Goal: Information Seeking & Learning: Check status

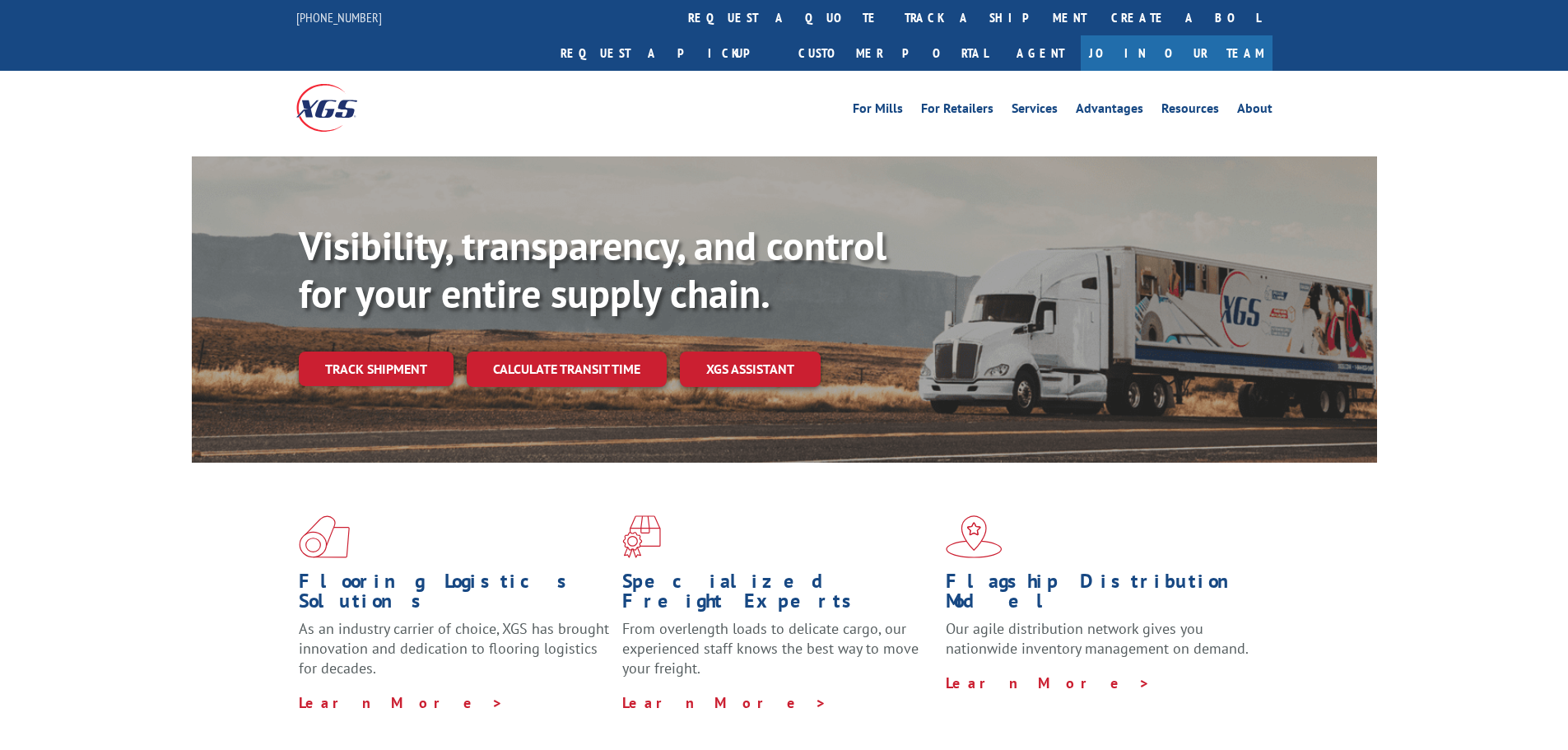
click at [382, 352] on link "Track shipment" at bounding box center [377, 369] width 155 height 34
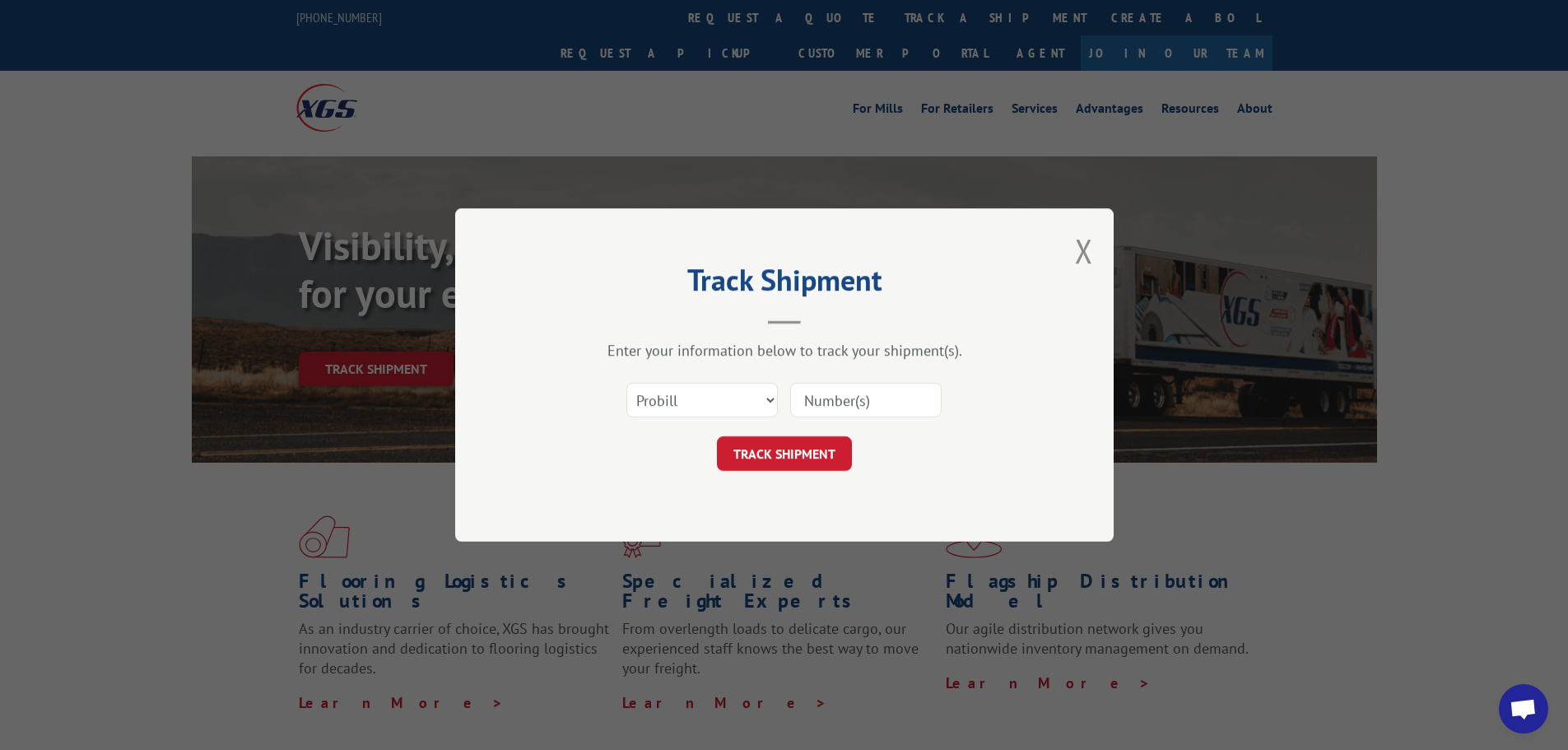
click at [690, 372] on div "Enter your information below to track your shipment(s). Select category... Prob…" at bounding box center [784, 406] width 494 height 130
click at [697, 403] on select "Select category... Probill BOL PO" at bounding box center [702, 400] width 151 height 34
select select "bol"
click at [626, 383] on select "Select category... Probill BOL PO" at bounding box center [702, 400] width 151 height 34
click at [840, 413] on input at bounding box center [866, 400] width 151 height 34
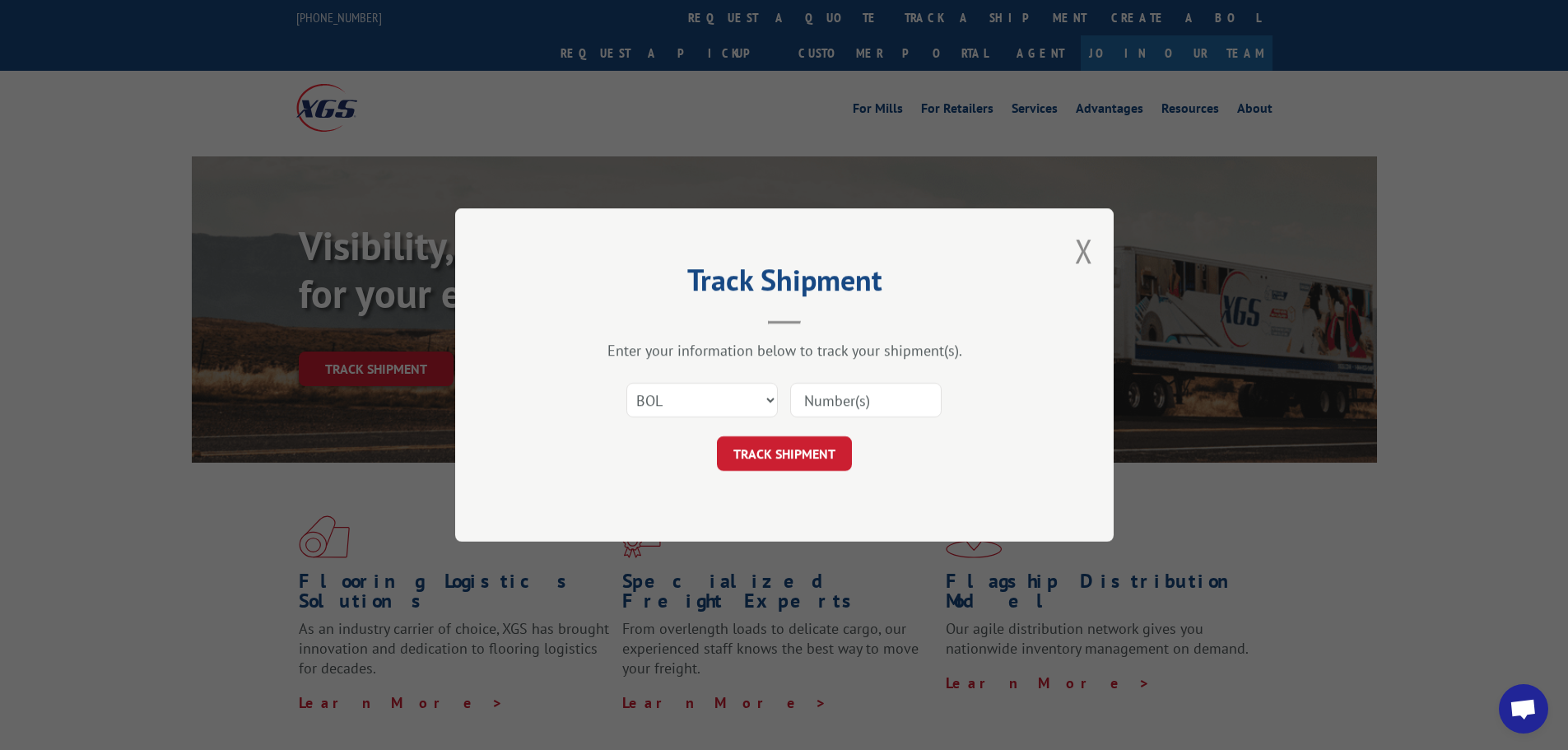
paste input "5509707"
type input "5509707"
click at [843, 456] on button "TRACK SHIPMENT" at bounding box center [784, 453] width 135 height 34
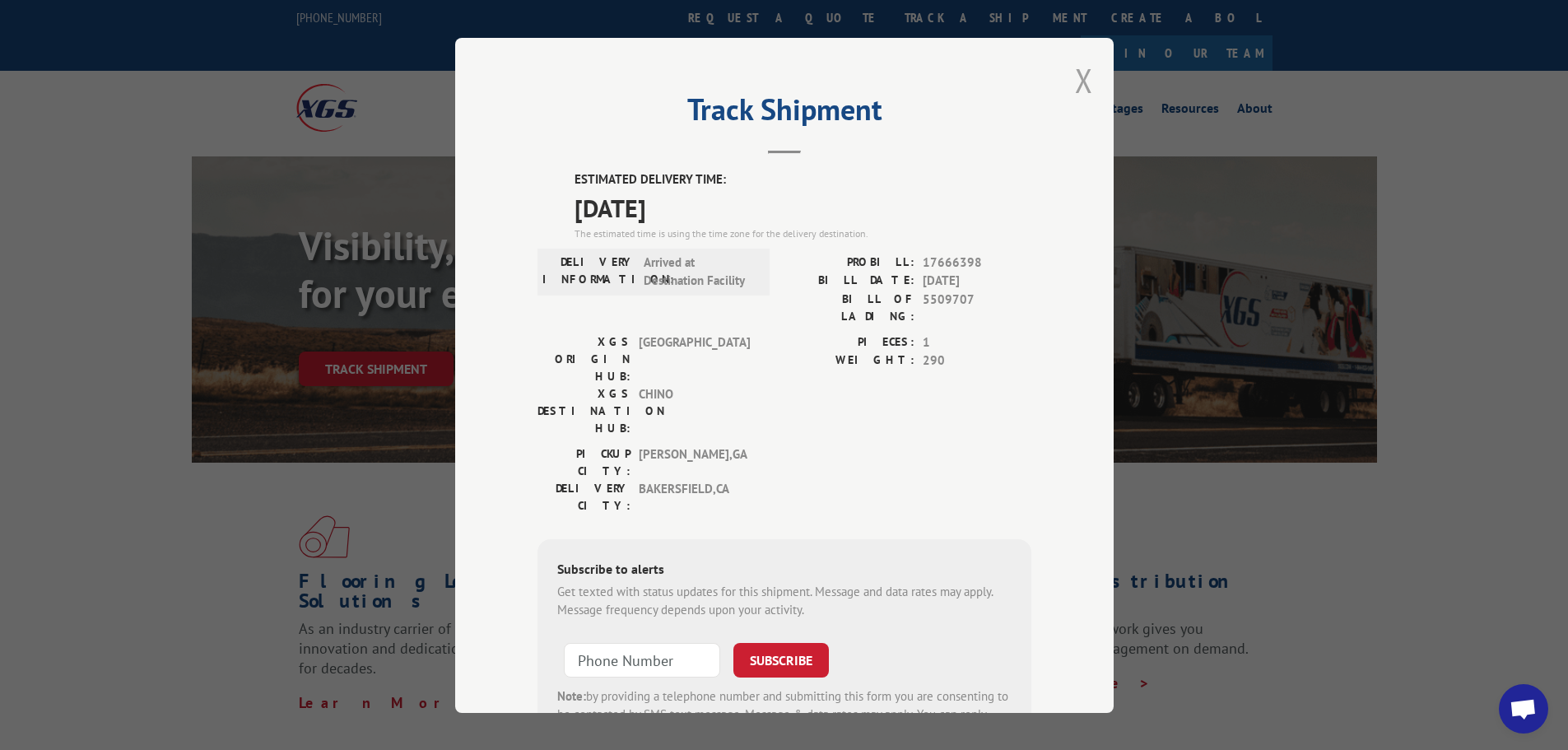
click at [1079, 96] on button "Close modal" at bounding box center [1084, 80] width 18 height 43
